Goal: Find specific page/section: Locate a particular part of the current website

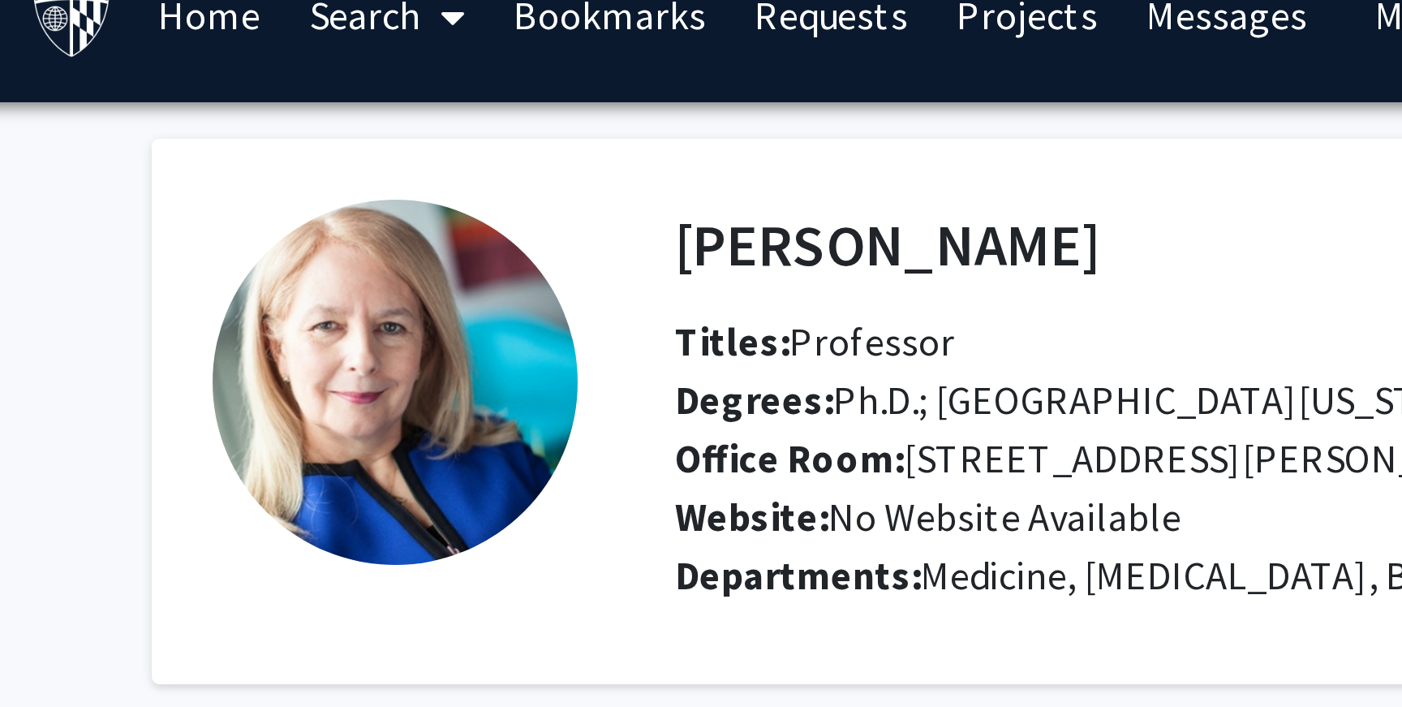
click at [345, 130] on img at bounding box center [348, 152] width 122 height 122
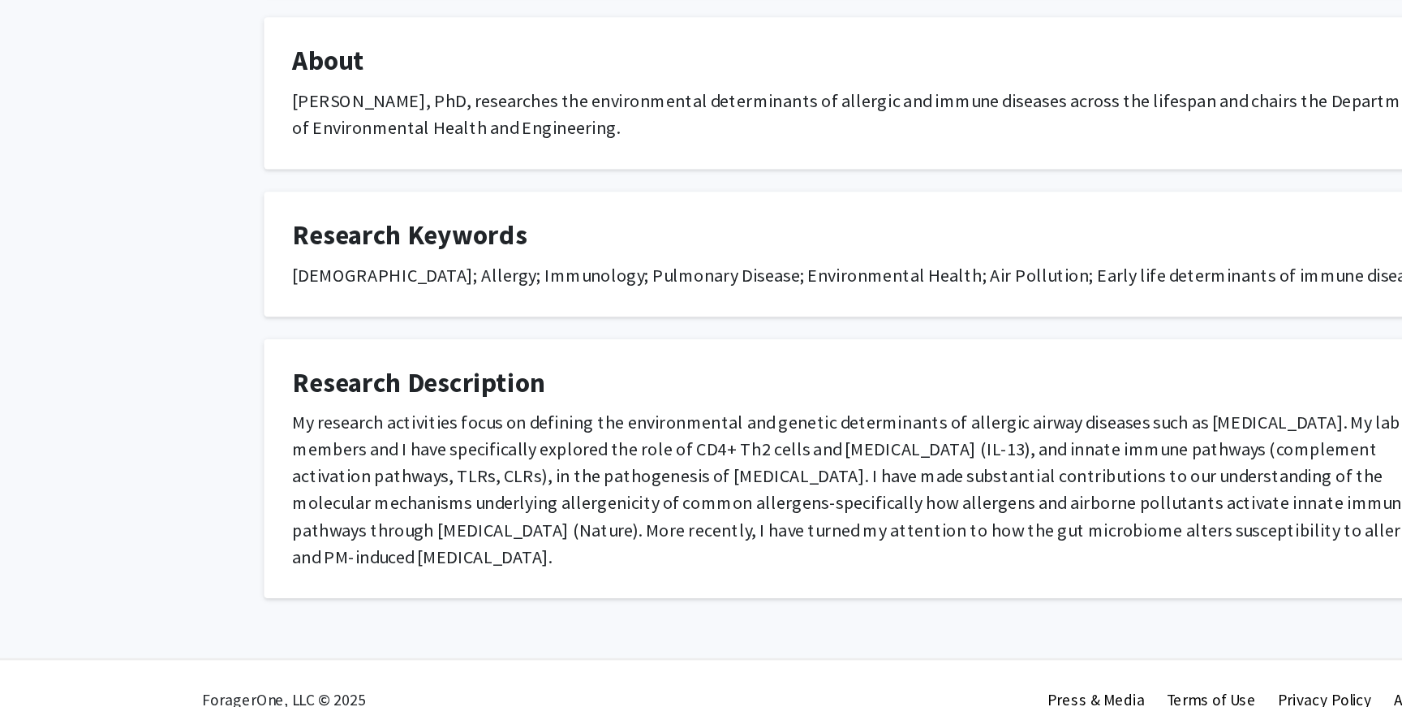
scroll to position [58, 0]
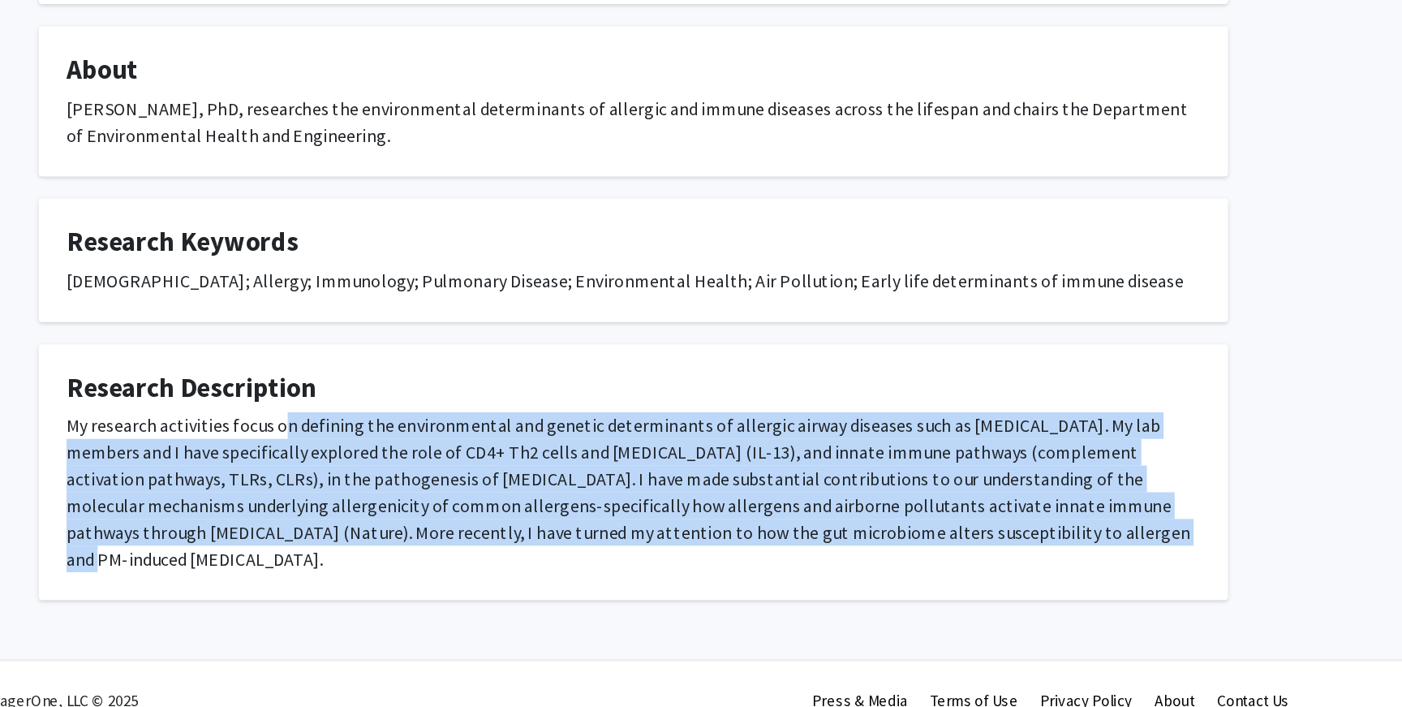
drag, startPoint x: 963, startPoint y: 590, endPoint x: 445, endPoint y: 501, distance: 525.3
click at [445, 501] on fg-card "Research Description My research activities focus on defining the environmental…" at bounding box center [701, 535] width 868 height 187
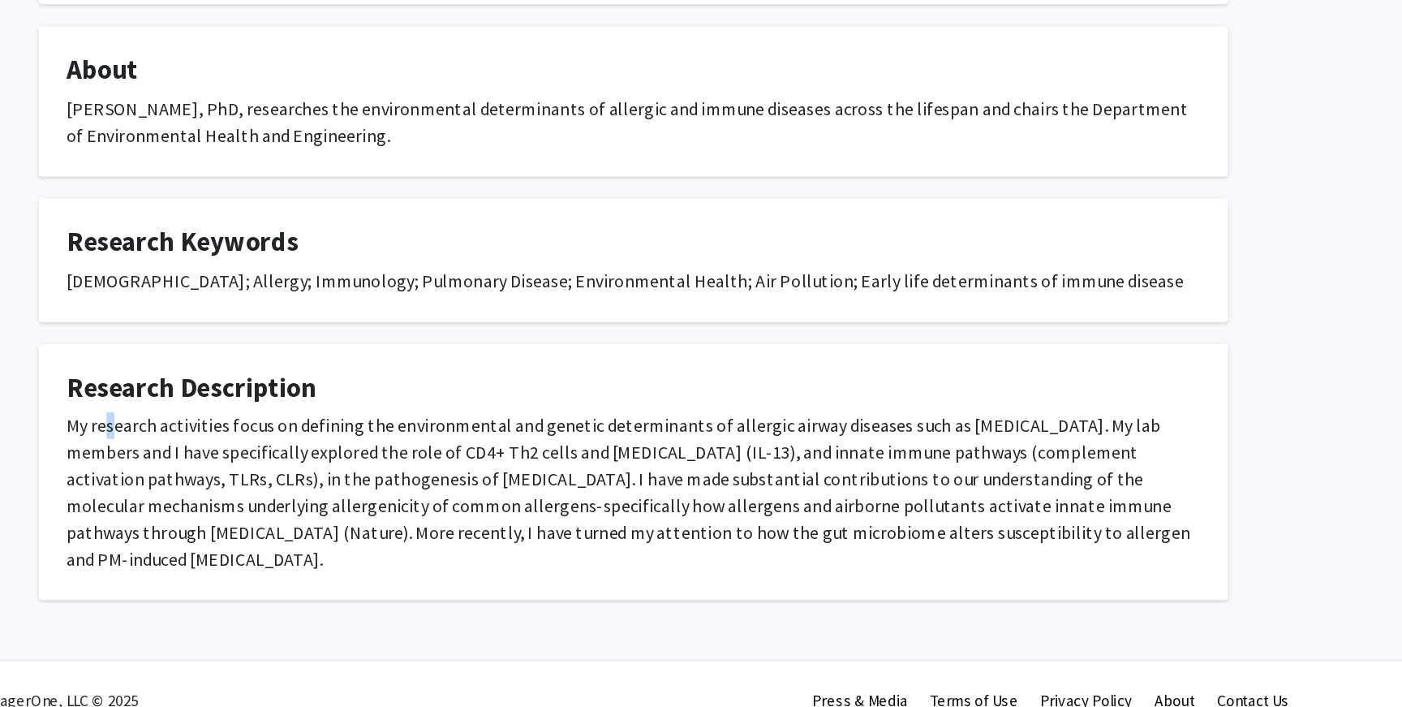
click at [318, 511] on div "My research activities focus on defining the environmental and genetic determin…" at bounding box center [701, 550] width 828 height 117
click at [289, 497] on div "My research activities focus on defining the environmental and genetic determin…" at bounding box center [701, 550] width 828 height 117
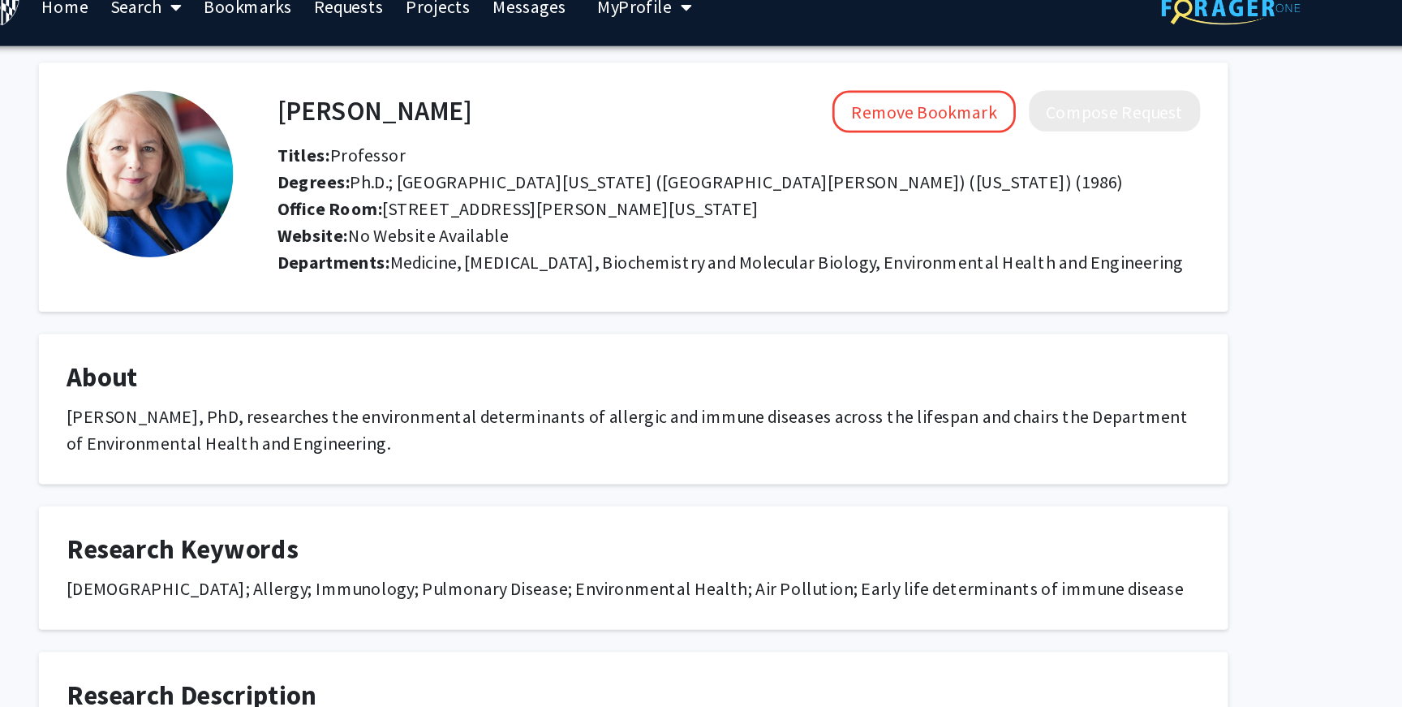
scroll to position [0, 0]
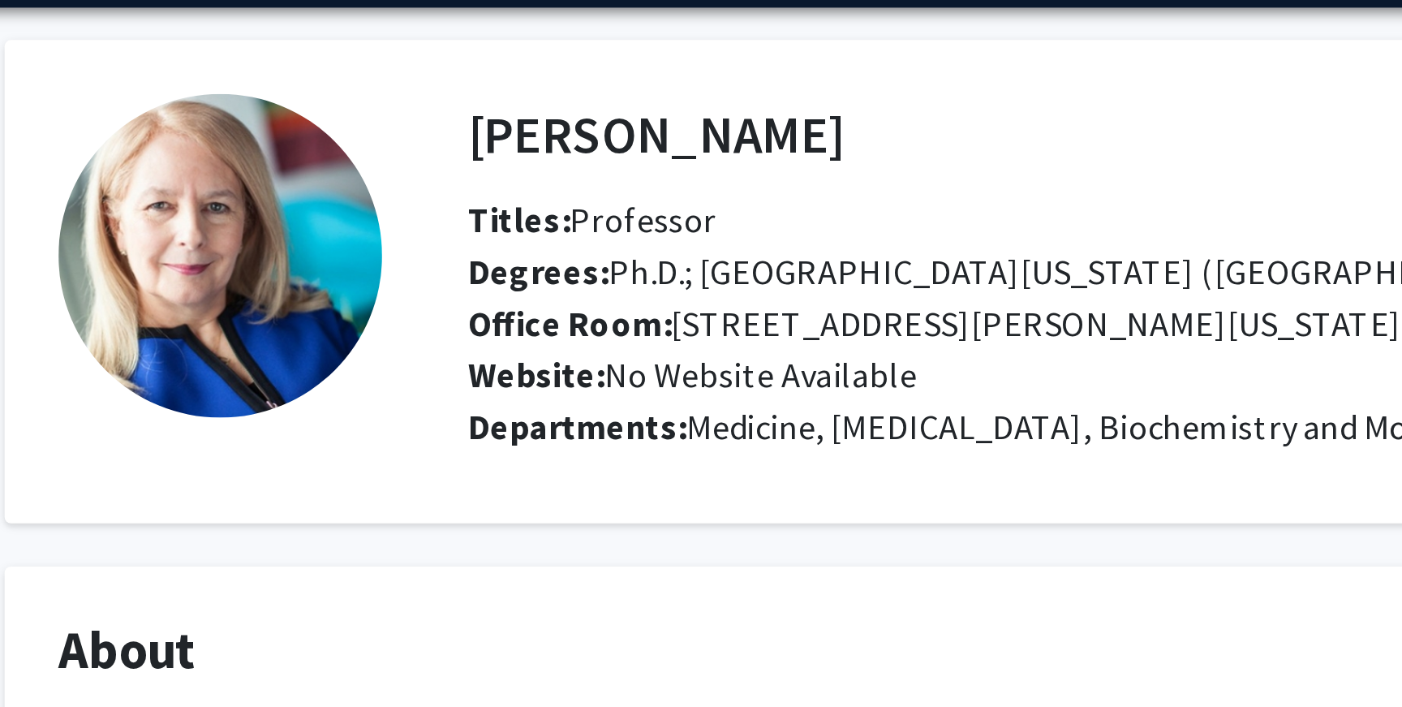
drag, startPoint x: 441, startPoint y: 107, endPoint x: 571, endPoint y: 112, distance: 130.7
click at [571, 112] on h4 "[PERSON_NAME]" at bounding box center [511, 106] width 141 height 30
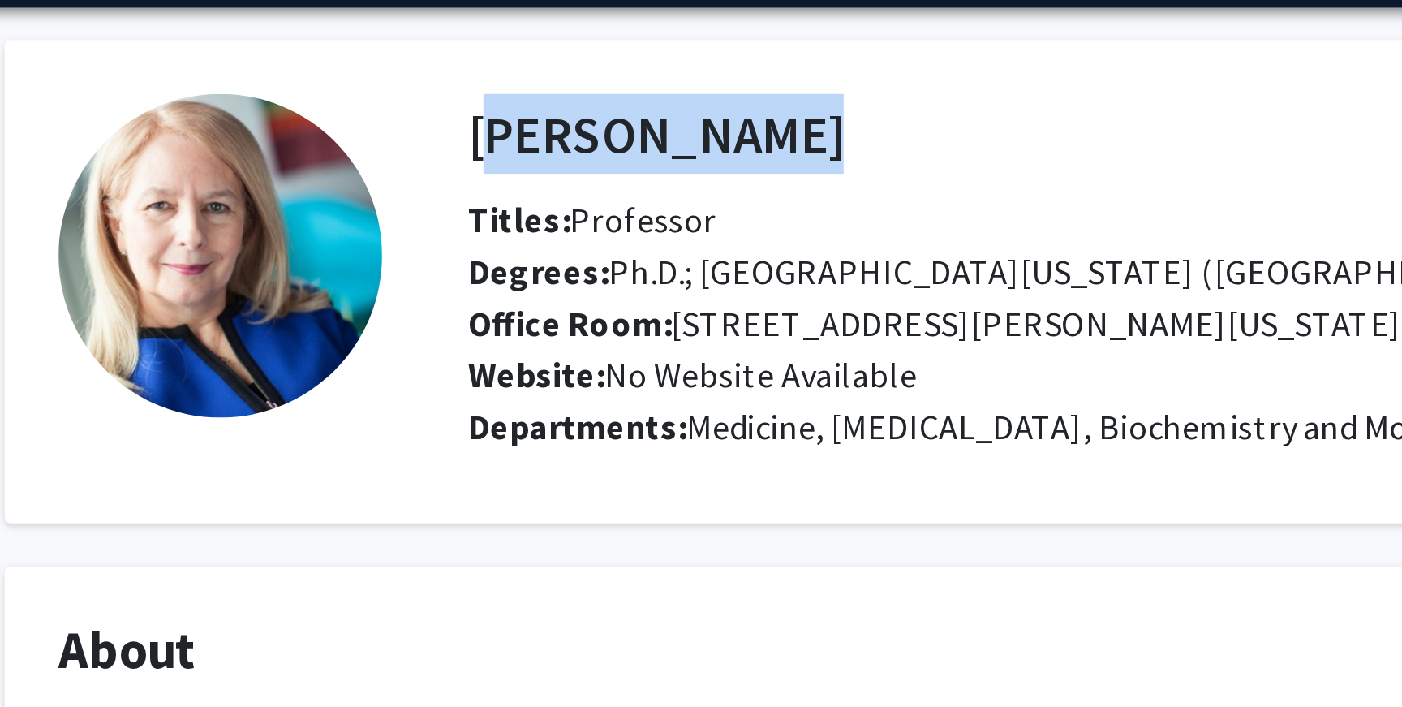
drag, startPoint x: 447, startPoint y: 109, endPoint x: 600, endPoint y: 114, distance: 152.6
click at [600, 114] on div "[PERSON_NAME] Remove Bookmark Compose Request" at bounding box center [778, 106] width 698 height 31
copy h4 "[PERSON_NAME]"
